Goal: Information Seeking & Learning: Learn about a topic

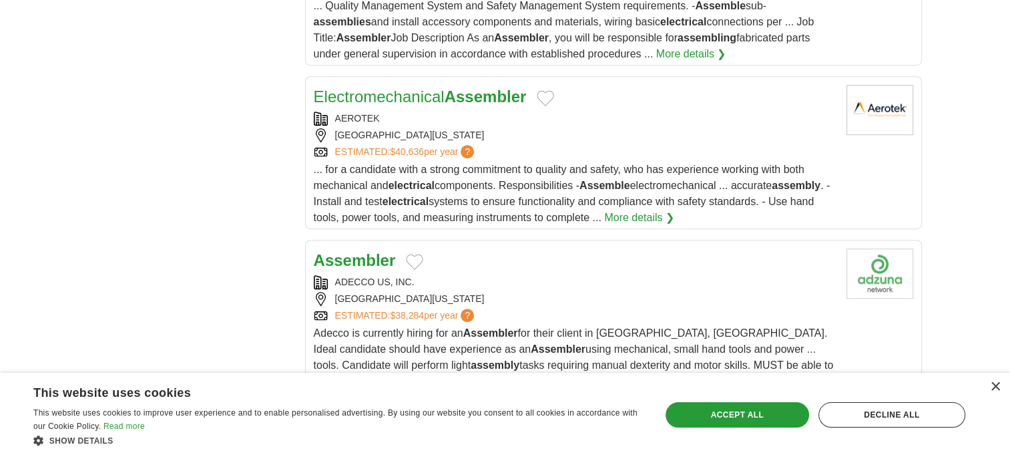
scroll to position [846, 0]
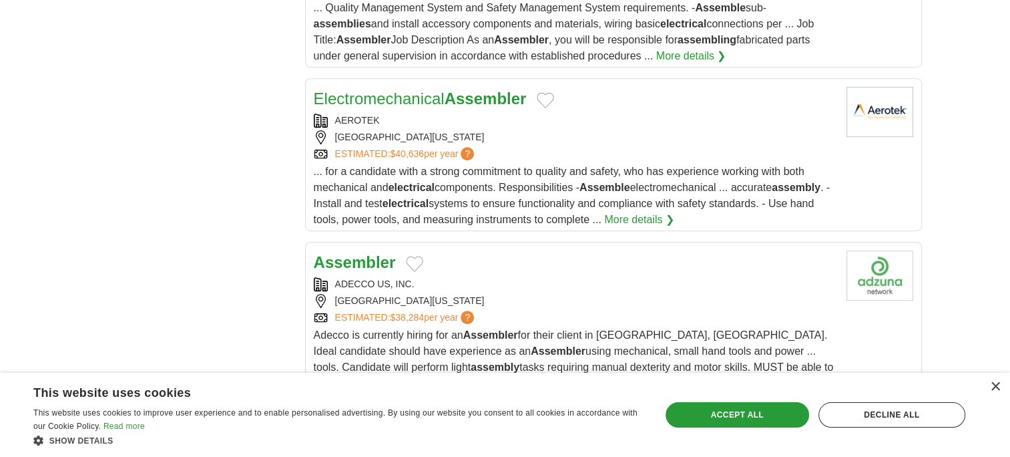
click at [674, 216] on link "More details ❯" at bounding box center [639, 220] width 70 height 16
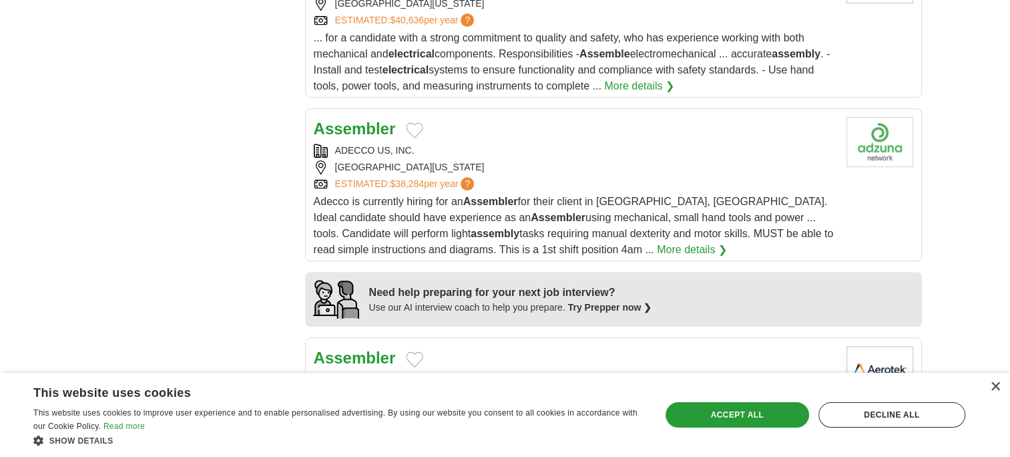
scroll to position [981, 0]
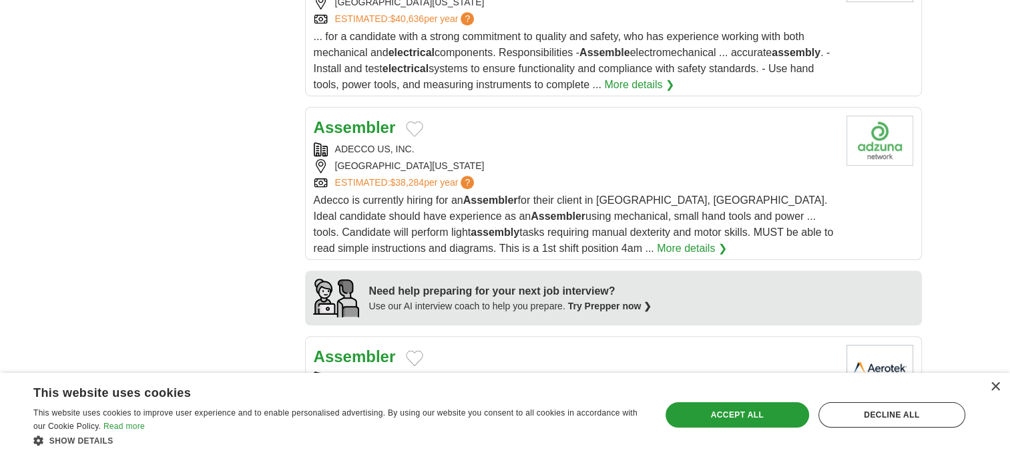
click at [657, 240] on link "More details ❯" at bounding box center [692, 248] width 70 height 16
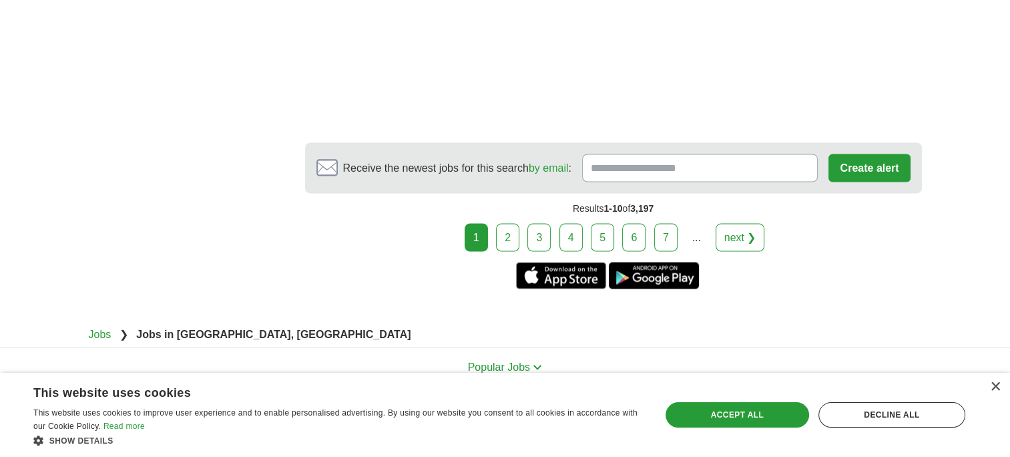
scroll to position [2366, 0]
click at [507, 223] on link "2" at bounding box center [507, 237] width 23 height 28
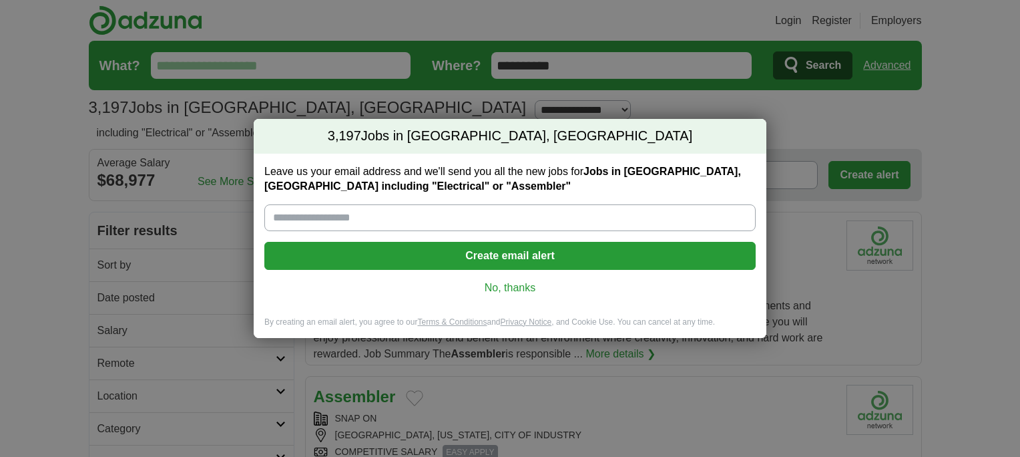
click at [513, 288] on link "No, thanks" at bounding box center [510, 287] width 470 height 15
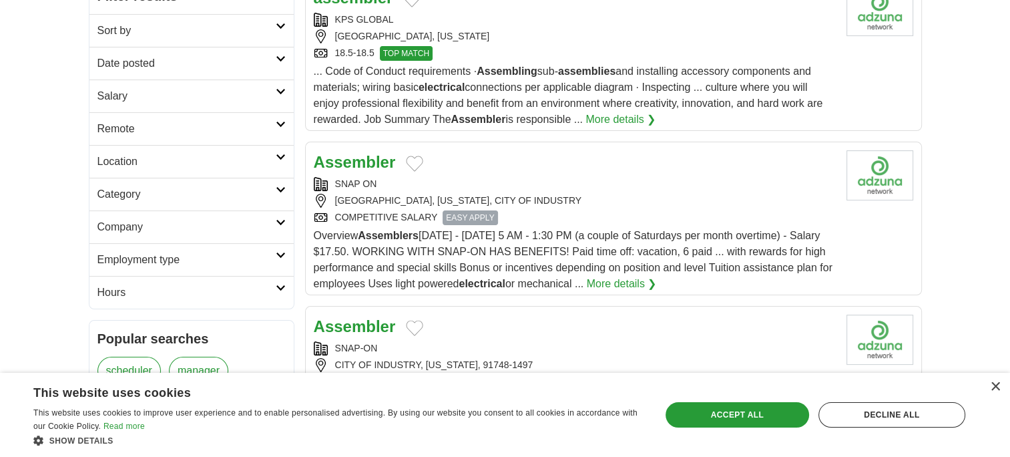
scroll to position [237, 0]
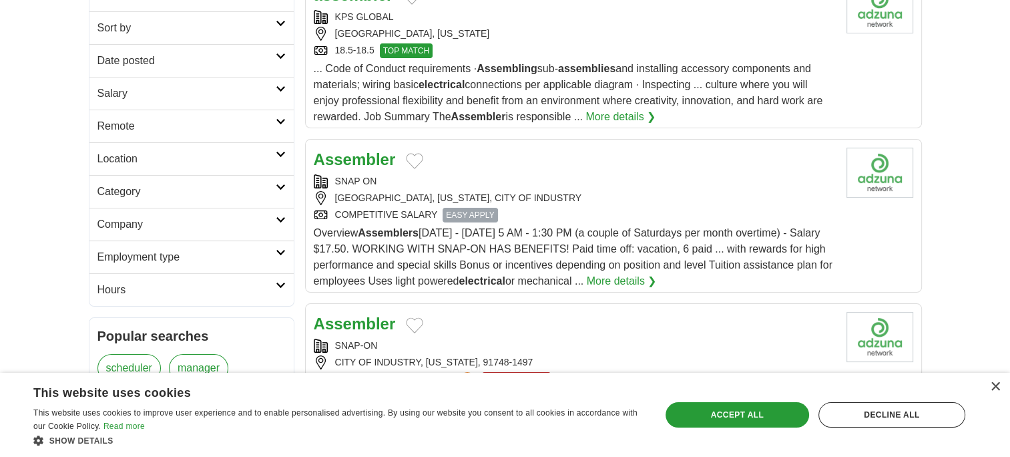
click at [617, 276] on link "More details ❯" at bounding box center [622, 281] width 70 height 16
